Goal: Check status

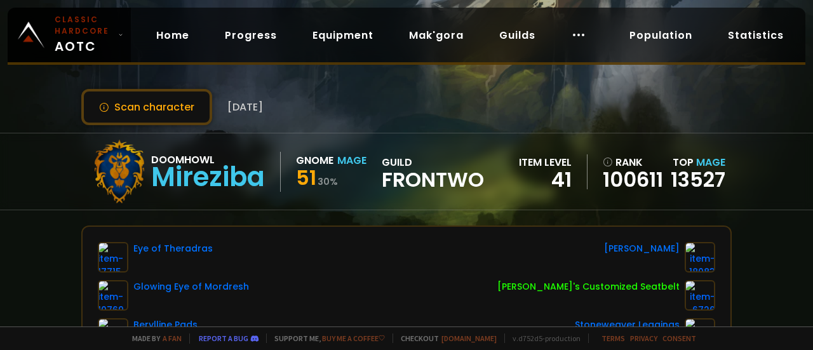
click at [411, 175] on span "Frontwo" at bounding box center [433, 179] width 102 height 19
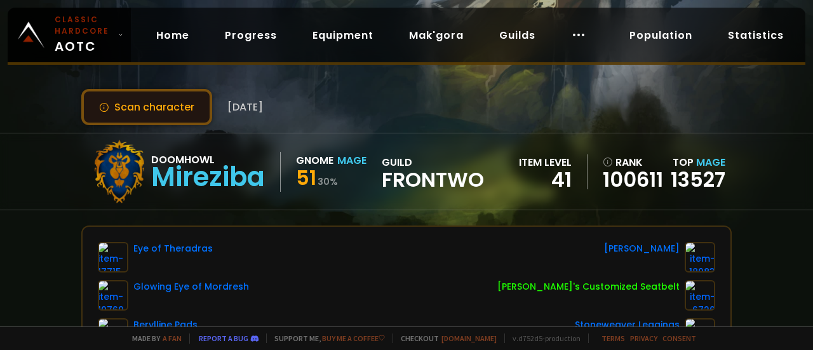
click at [179, 104] on button "Scan character" at bounding box center [146, 107] width 131 height 36
click at [165, 101] on button "Scan character" at bounding box center [146, 107] width 131 height 36
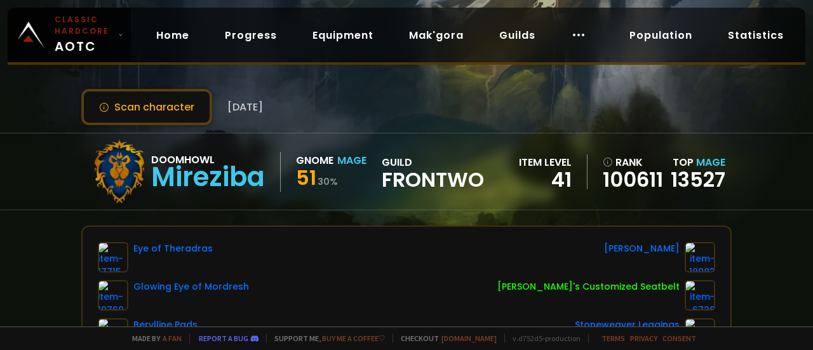
click at [425, 181] on span "Frontwo" at bounding box center [433, 179] width 102 height 19
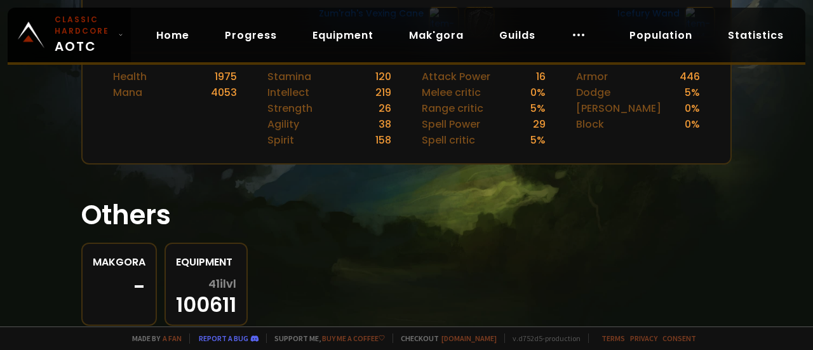
scroll to position [584, 0]
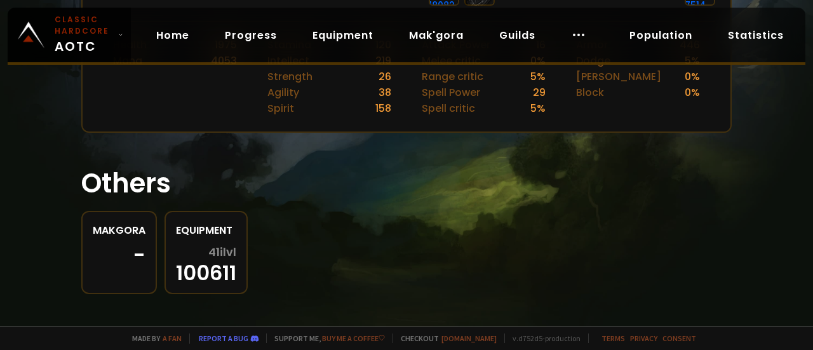
click at [211, 246] on span "41 ilvl" at bounding box center [222, 252] width 28 height 13
